Goal: Task Accomplishment & Management: Manage account settings

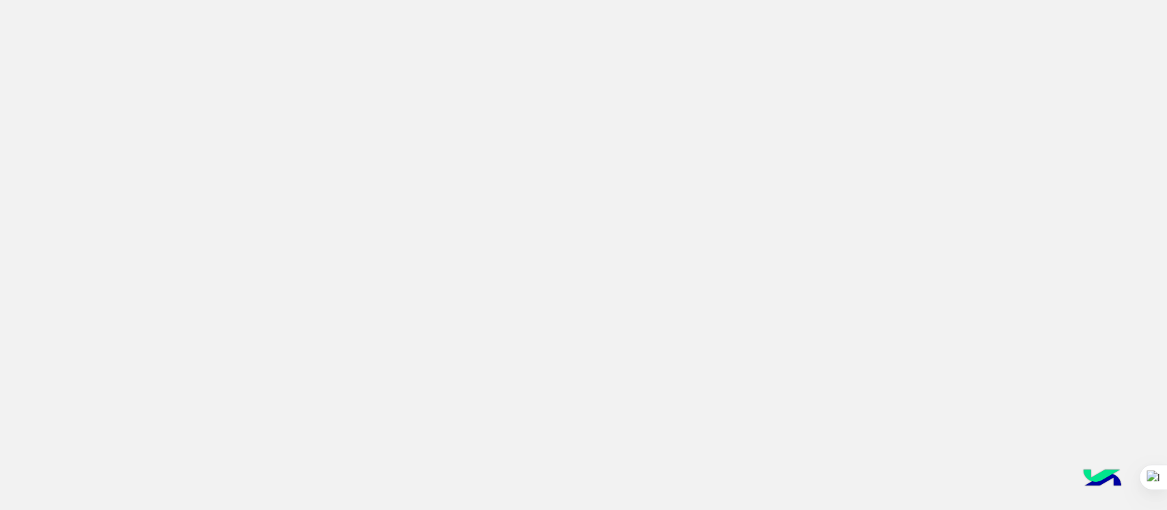
drag, startPoint x: 1099, startPoint y: 87, endPoint x: 750, endPoint y: 316, distance: 417.1
click at [750, 316] on app-root at bounding box center [583, 255] width 1167 height 510
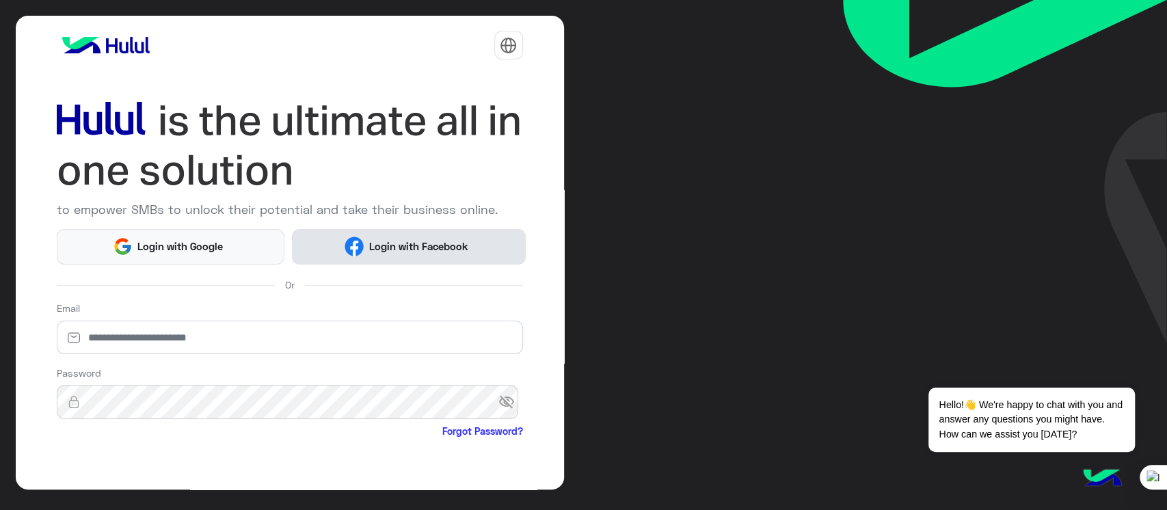
click at [388, 247] on span "Login with Facebook" at bounding box center [418, 247] width 109 height 16
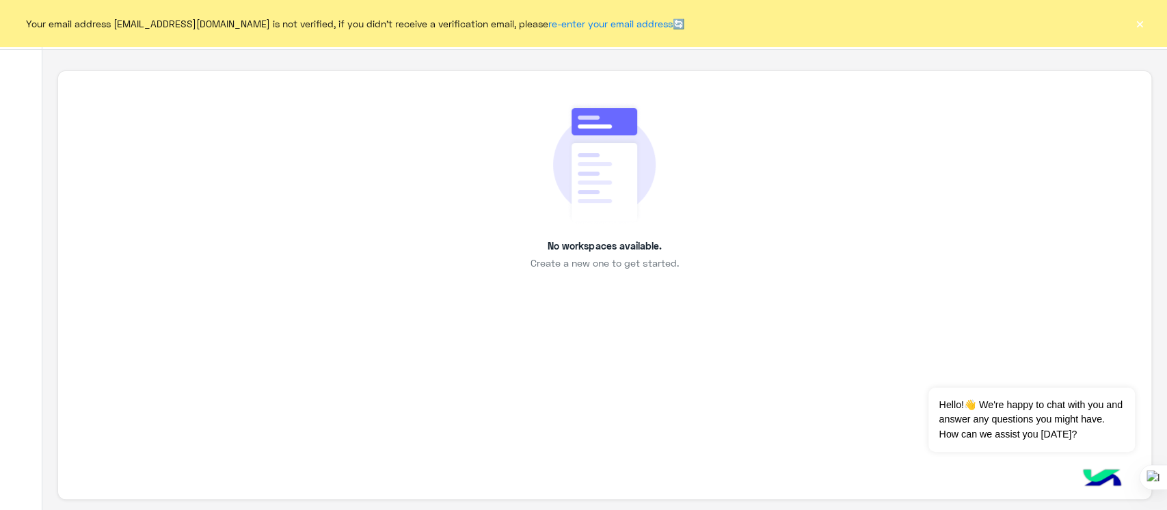
click at [1144, 22] on button "×" at bounding box center [1140, 23] width 14 height 14
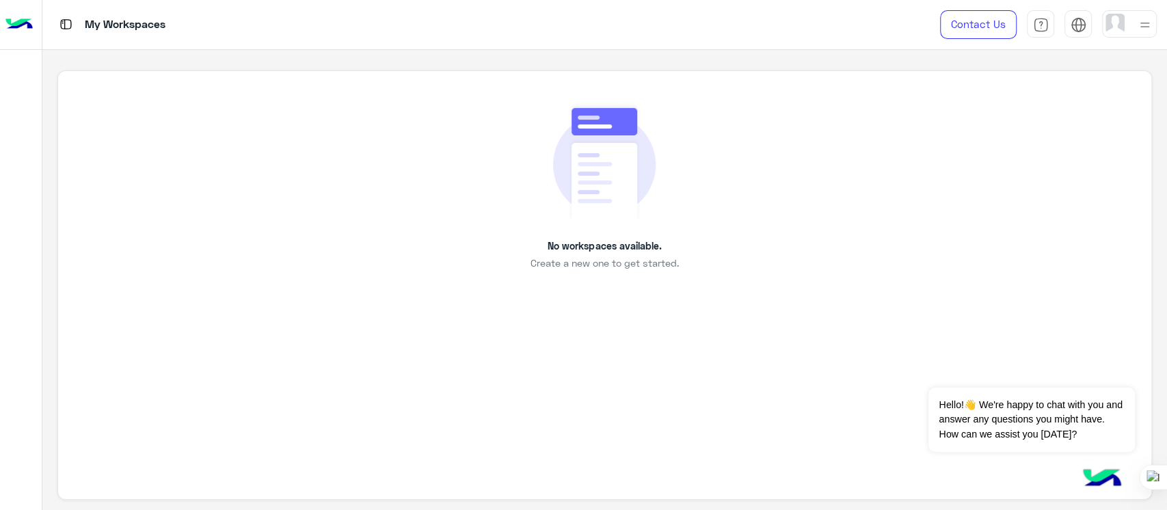
click at [899, 342] on div "No workspaces available. Create a new one to get started." at bounding box center [604, 285] width 1094 height 430
click at [1133, 23] on div at bounding box center [1129, 23] width 55 height 27
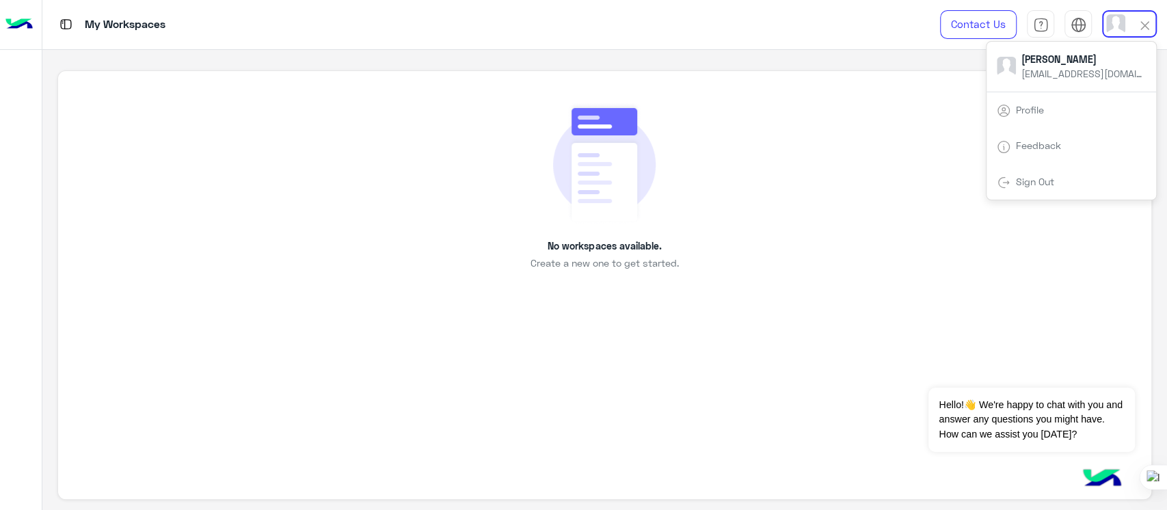
click at [1018, 180] on link "Sign Out" at bounding box center [1035, 182] width 38 height 12
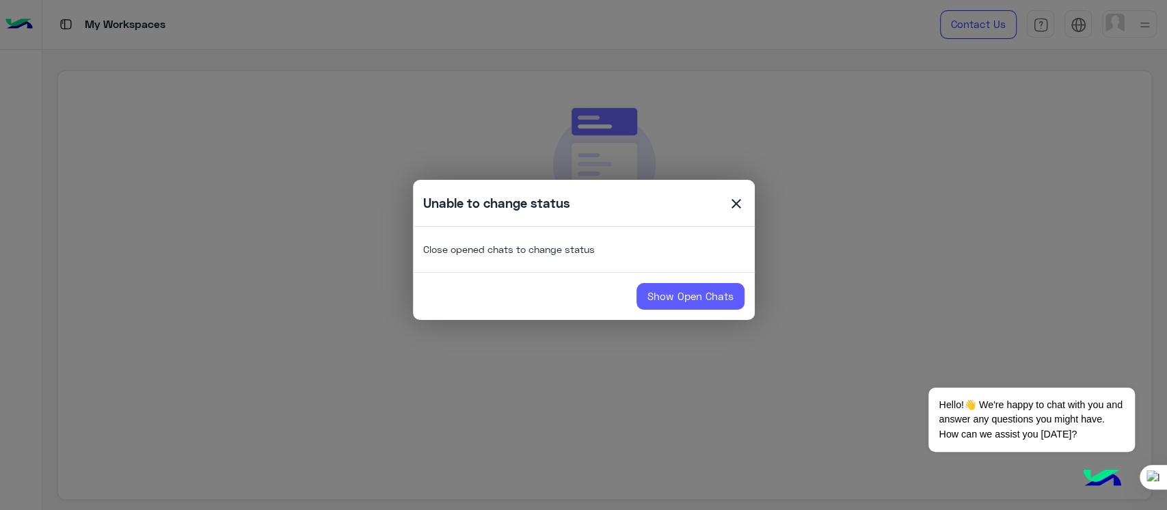
click at [661, 298] on link "Show Open Chats" at bounding box center [690, 296] width 108 height 27
click at [870, 234] on modal-container "Unable to change status close Close opened chats to change status Show Open Cha…" at bounding box center [583, 255] width 1167 height 510
click at [733, 207] on span "close" at bounding box center [736, 205] width 16 height 21
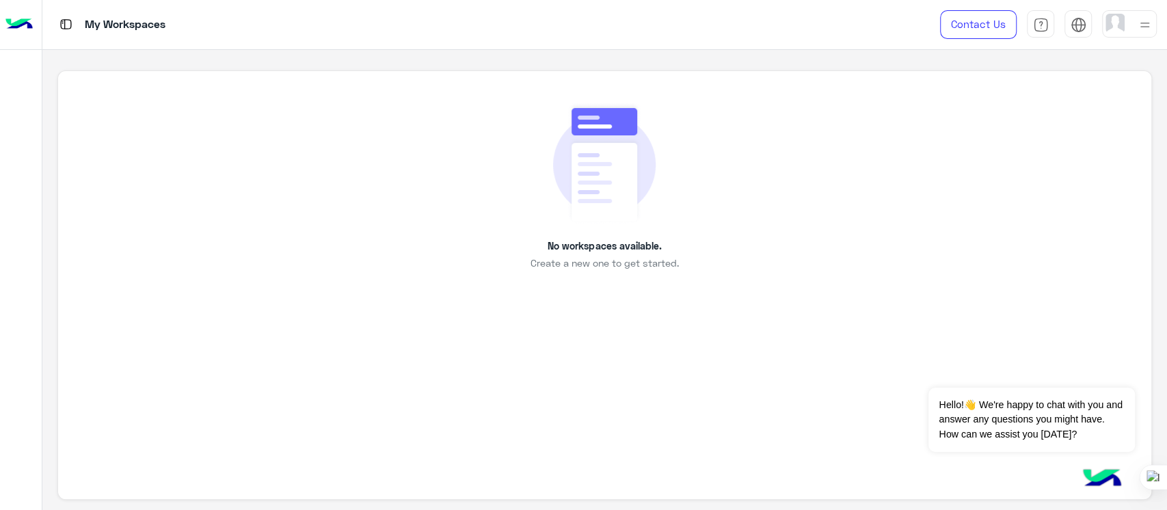
click at [835, 234] on div "No workspaces available. Create a new one to get started." at bounding box center [604, 186] width 1031 height 169
click at [934, 233] on div "No workspaces available. Create a new one to get started." at bounding box center [604, 186] width 1031 height 169
click at [709, 172] on div "No workspaces available. Create a new one to get started." at bounding box center [604, 186] width 1031 height 169
click at [819, 243] on div "No workspaces available. Create a new one to get started." at bounding box center [604, 186] width 1031 height 169
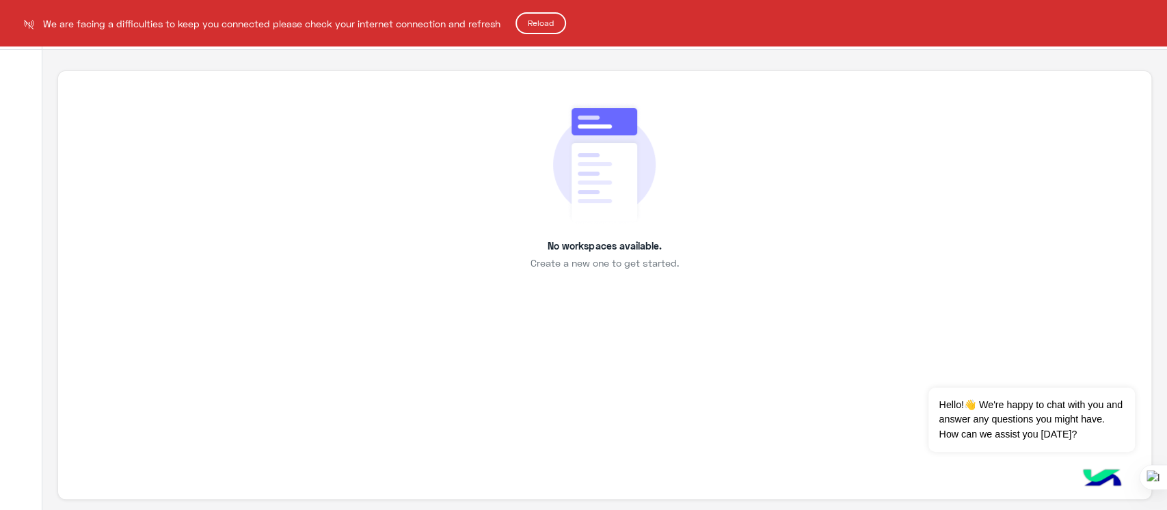
click at [543, 23] on button "Reload" at bounding box center [540, 23] width 51 height 22
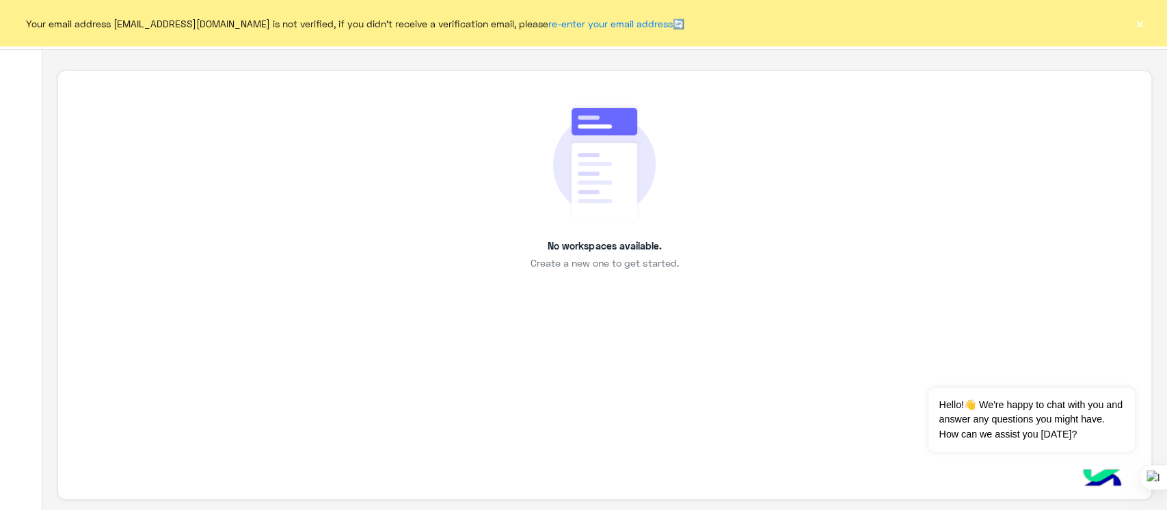
click at [1135, 25] on button "×" at bounding box center [1140, 23] width 14 height 14
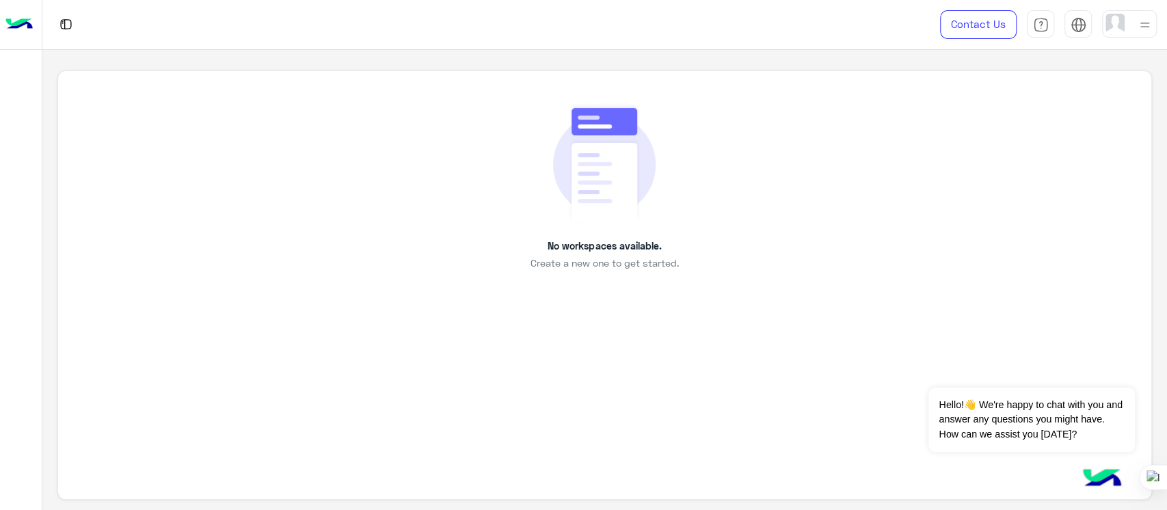
click at [707, 157] on div "No workspaces available. Create a new one to get started." at bounding box center [604, 186] width 1031 height 169
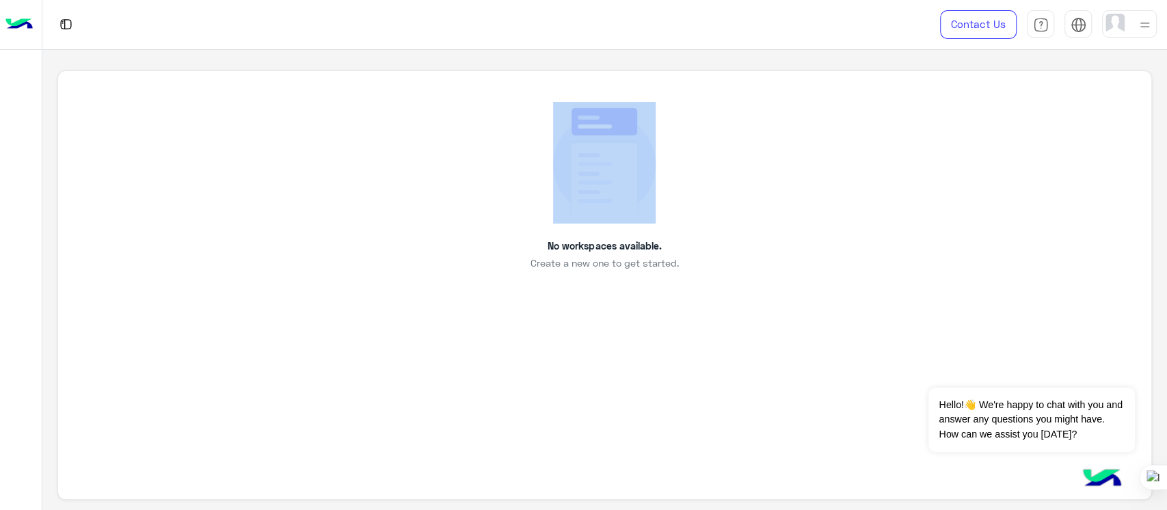
click at [707, 157] on div "No workspaces available. Create a new one to get started." at bounding box center [604, 186] width 1031 height 169
click at [699, 158] on div "No workspaces available. Create a new one to get started." at bounding box center [604, 186] width 1031 height 169
drag, startPoint x: 688, startPoint y: 164, endPoint x: 737, endPoint y: 118, distance: 67.7
click at [737, 118] on div "No workspaces available. Create a new one to get started." at bounding box center [604, 186] width 1031 height 169
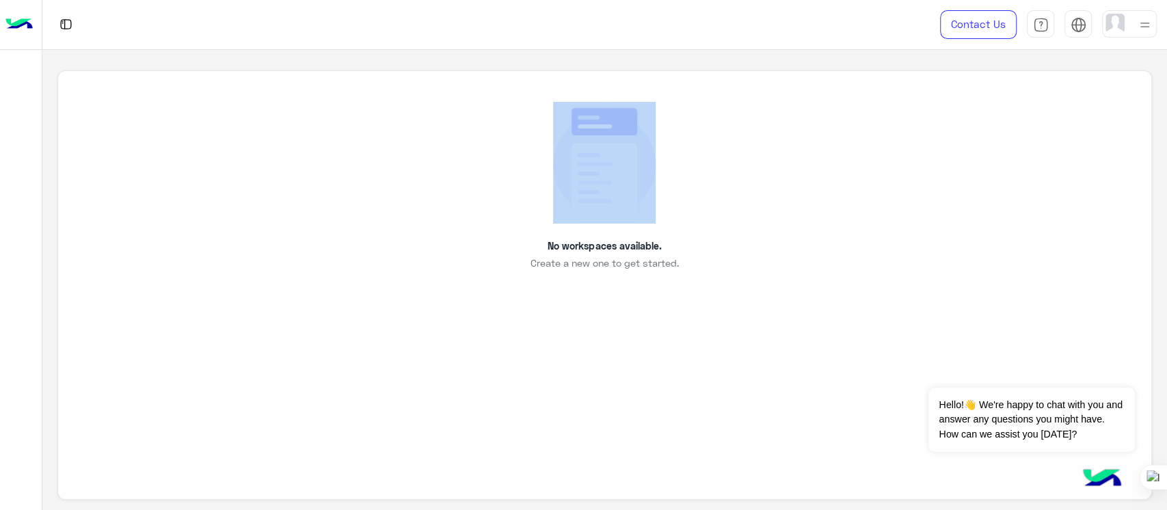
click at [737, 118] on div "No workspaces available. Create a new one to get started." at bounding box center [604, 186] width 1031 height 169
click at [765, 185] on div "No workspaces available. Create a new one to get started." at bounding box center [604, 186] width 1031 height 169
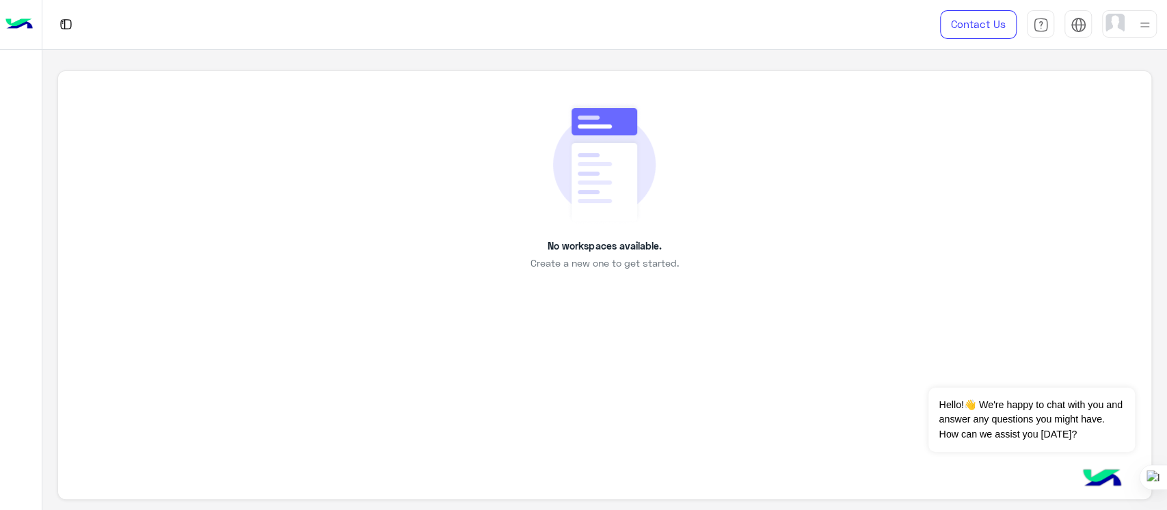
click at [954, 195] on div "No workspaces available. Create a new one to get started." at bounding box center [604, 186] width 1031 height 169
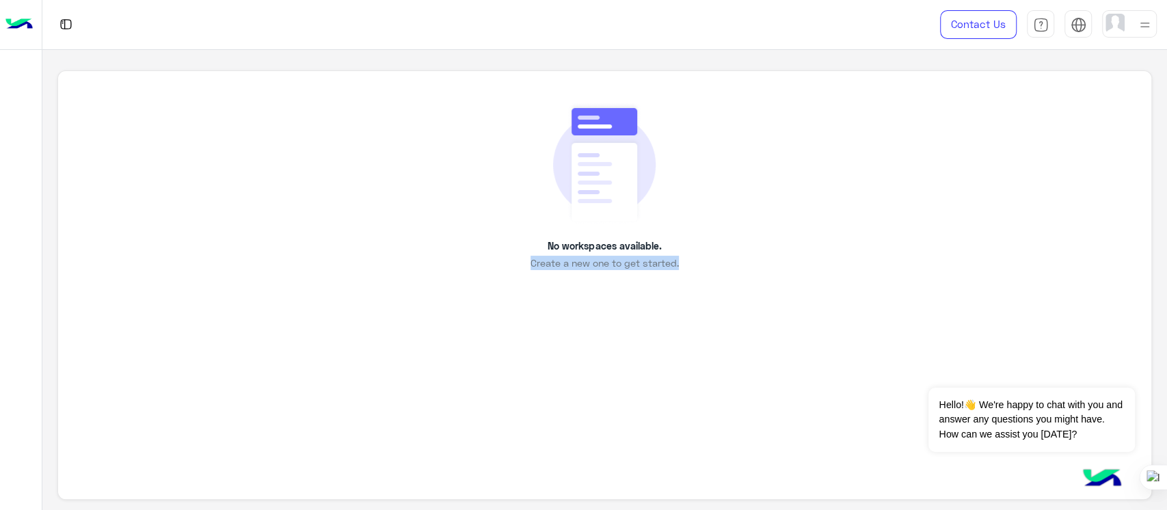
click at [954, 195] on div "No workspaces available. Create a new one to get started." at bounding box center [604, 186] width 1031 height 169
click at [904, 194] on div "No workspaces available. Create a new one to get started." at bounding box center [604, 186] width 1031 height 169
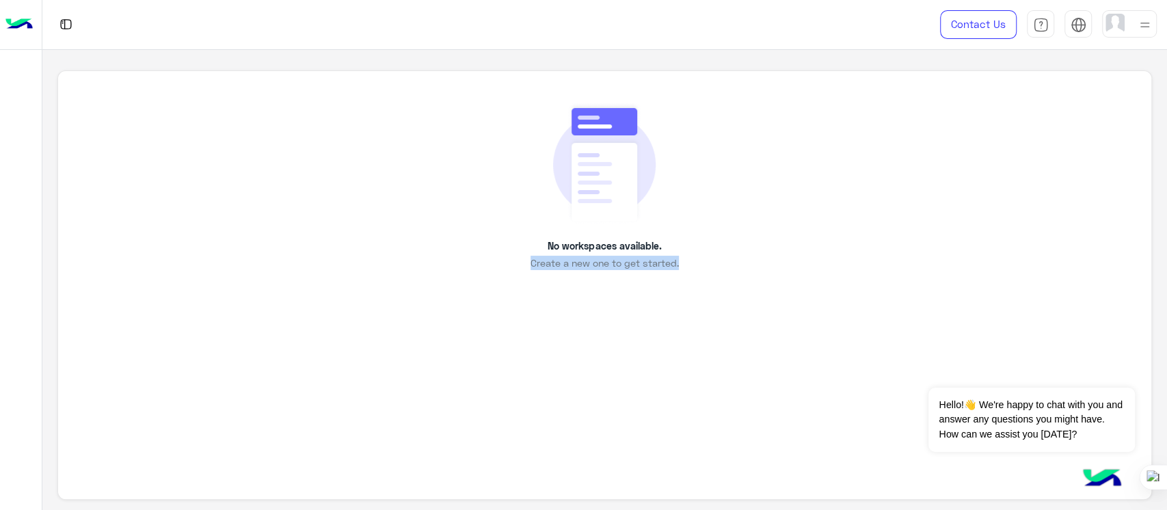
click at [904, 194] on div "No workspaces available. Create a new one to get started." at bounding box center [604, 186] width 1031 height 169
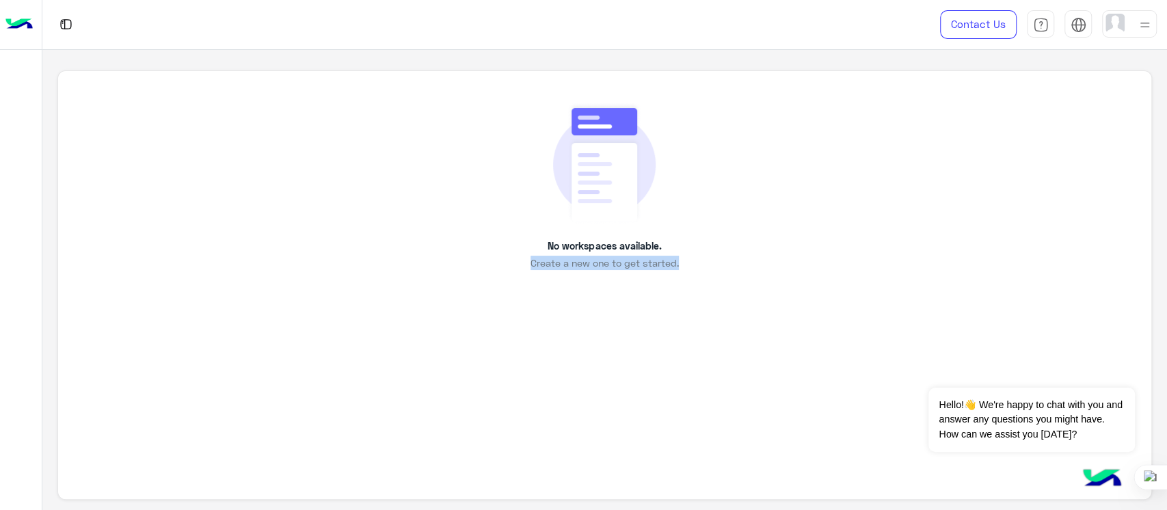
click at [894, 206] on div "No workspaces available. Create a new one to get started." at bounding box center [604, 186] width 1031 height 169
click at [335, 94] on div "No workspaces available. Create a new one to get started." at bounding box center [604, 285] width 1094 height 430
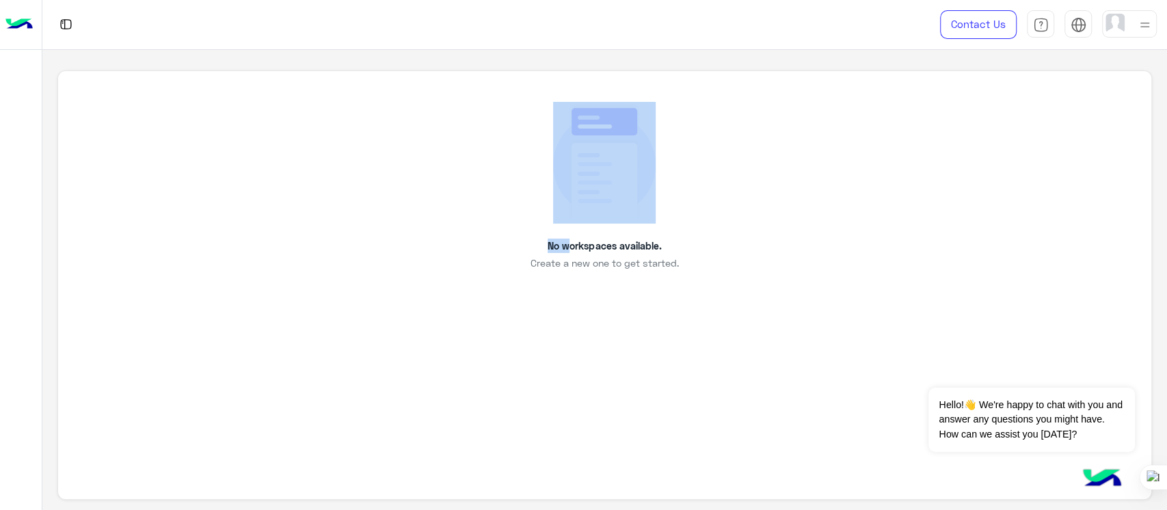
click at [335, 94] on div "No workspaces available. Create a new one to get started." at bounding box center [604, 285] width 1094 height 430
click at [900, 129] on div "No workspaces available. Create a new one to get started." at bounding box center [604, 186] width 1031 height 169
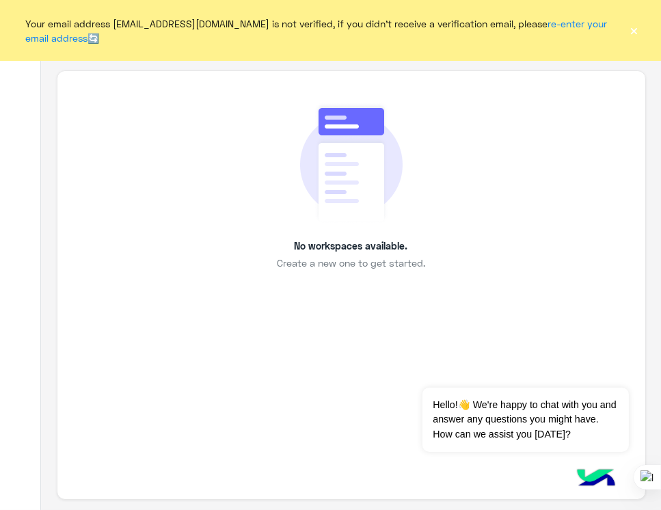
click at [601, 144] on div "No workspaces available. Create a new one to get started." at bounding box center [351, 186] width 526 height 169
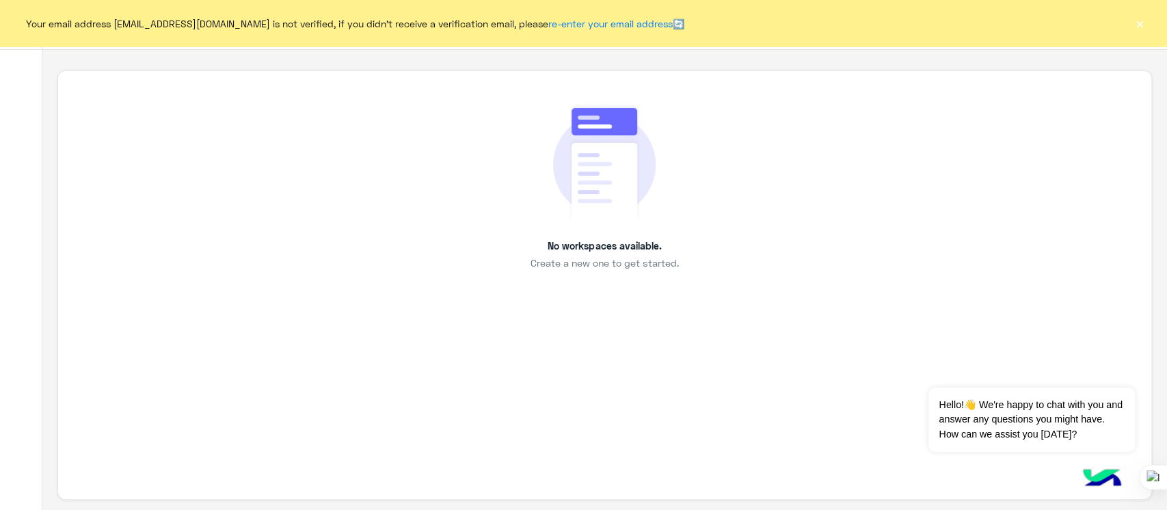
click at [1130, 16] on div "Your email address sabrin.shawky@hulul.net is not verified, if you didn't recei…" at bounding box center [583, 23] width 1167 height 46
click at [1139, 27] on button "×" at bounding box center [1140, 23] width 14 height 14
click at [1141, 25] on button "×" at bounding box center [1140, 23] width 14 height 14
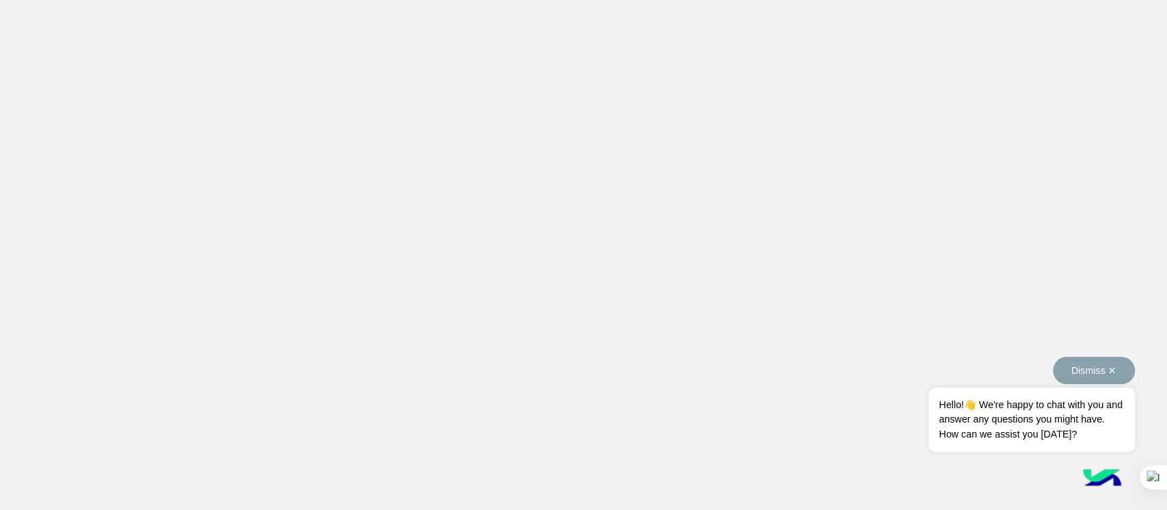
click at [1118, 373] on button "Dismiss ✕" at bounding box center [1094, 370] width 82 height 27
